Goal: Task Accomplishment & Management: Use online tool/utility

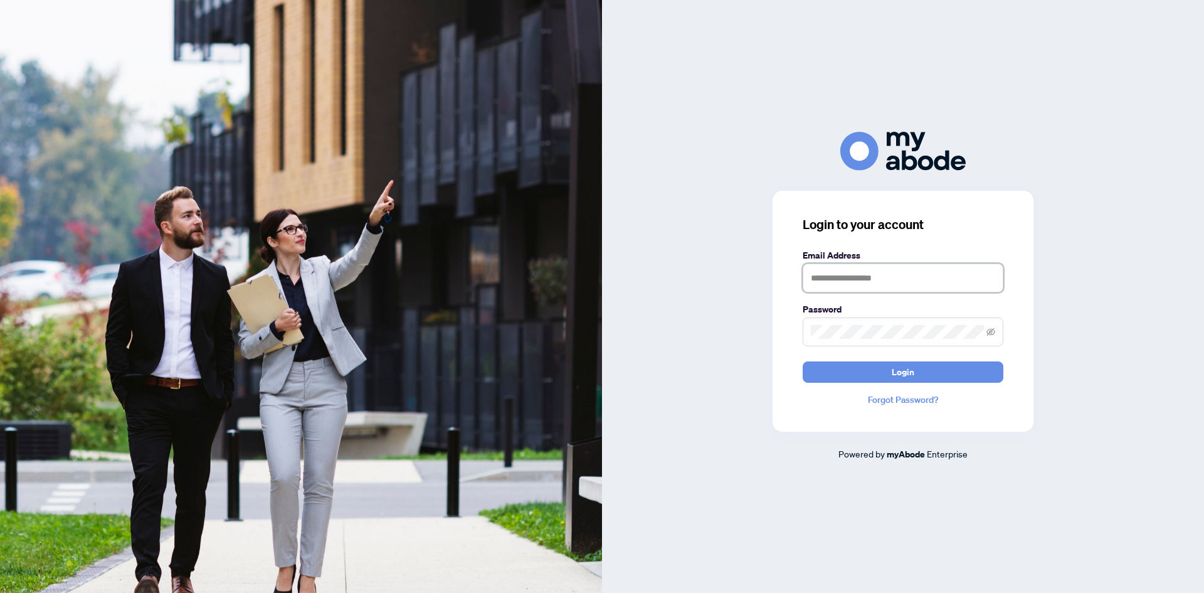
click at [827, 283] on input "text" at bounding box center [903, 277] width 201 height 29
type input "**********"
click at [803, 361] on button "Login" at bounding box center [903, 371] width 201 height 21
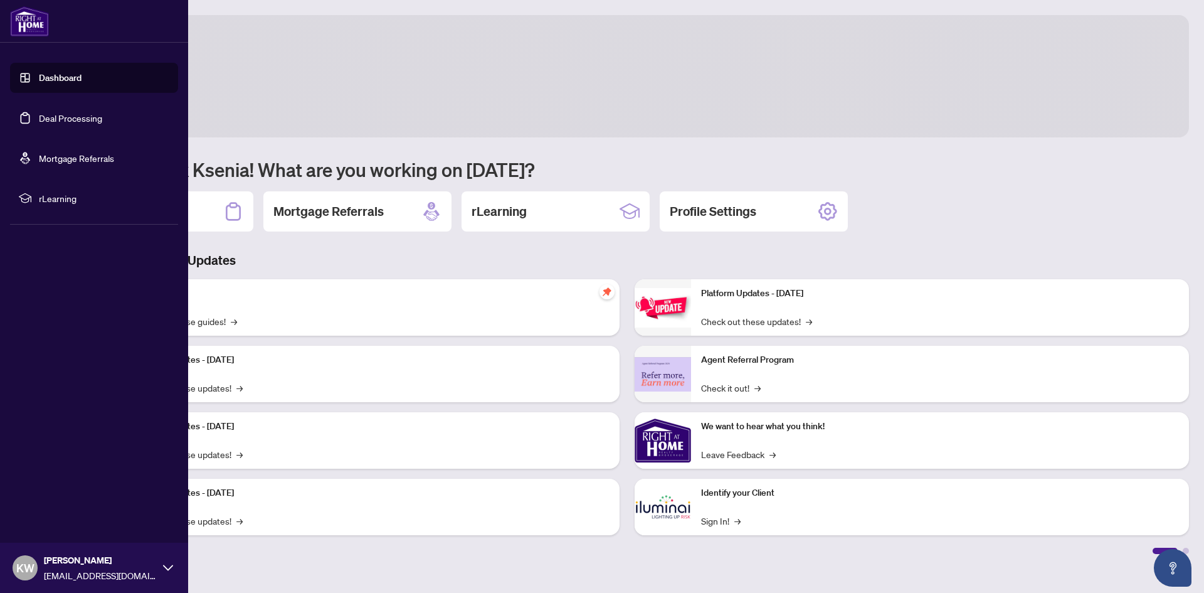
click at [39, 120] on link "Deal Processing" at bounding box center [70, 117] width 63 height 11
